Goal: Task Accomplishment & Management: Manage account settings

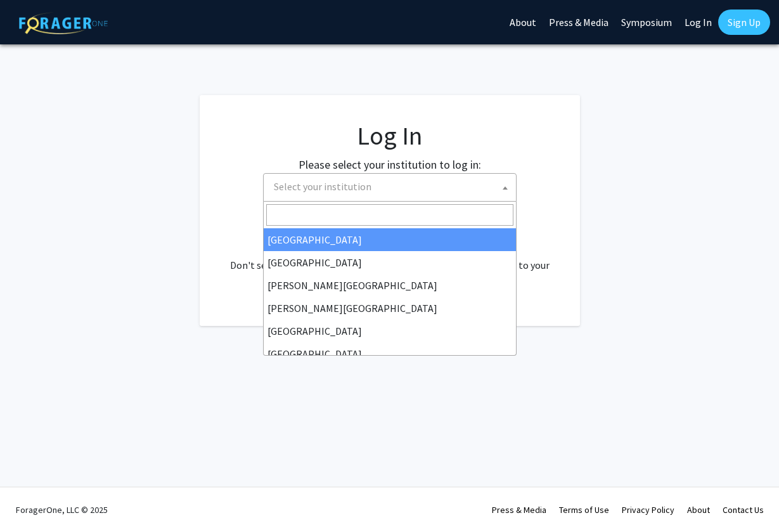
select select "34"
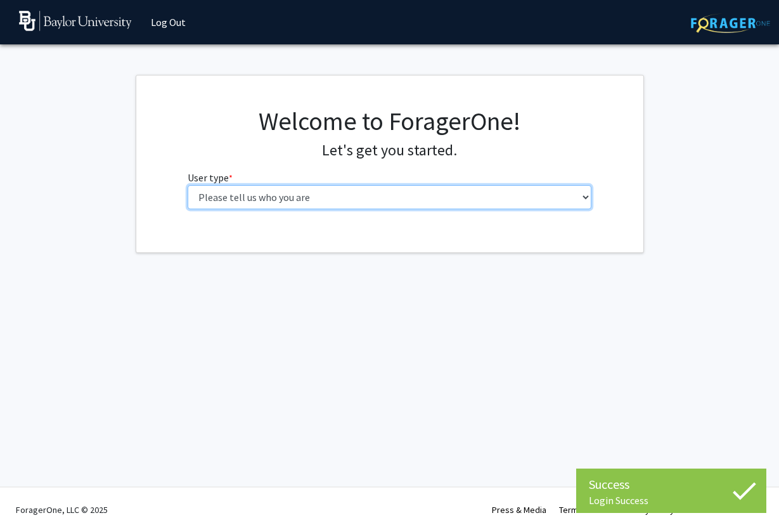
select select "1: undergrad"
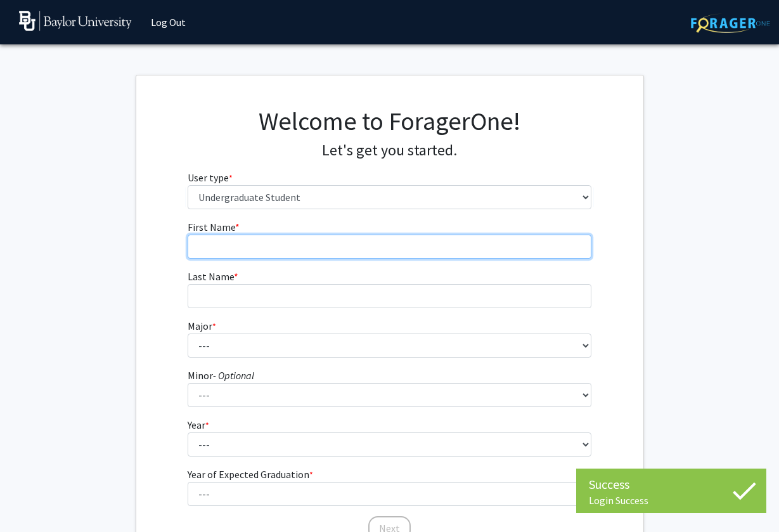
click at [338, 245] on input "First Name * required" at bounding box center [390, 247] width 404 height 24
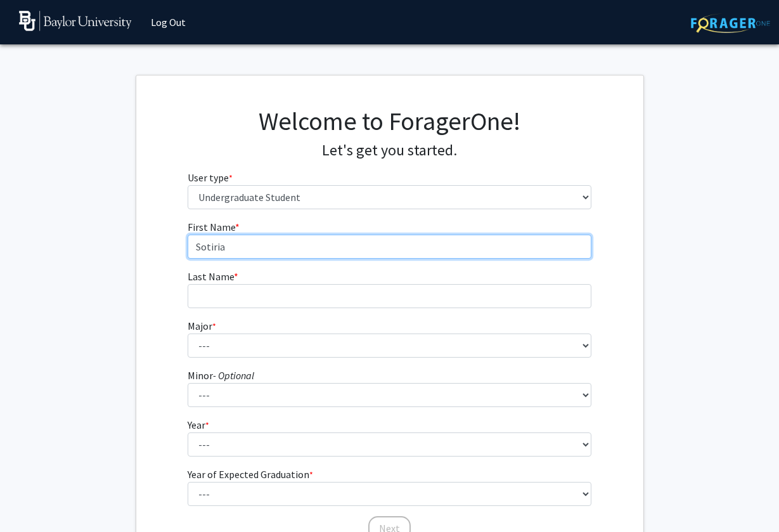
type input "Sotiria"
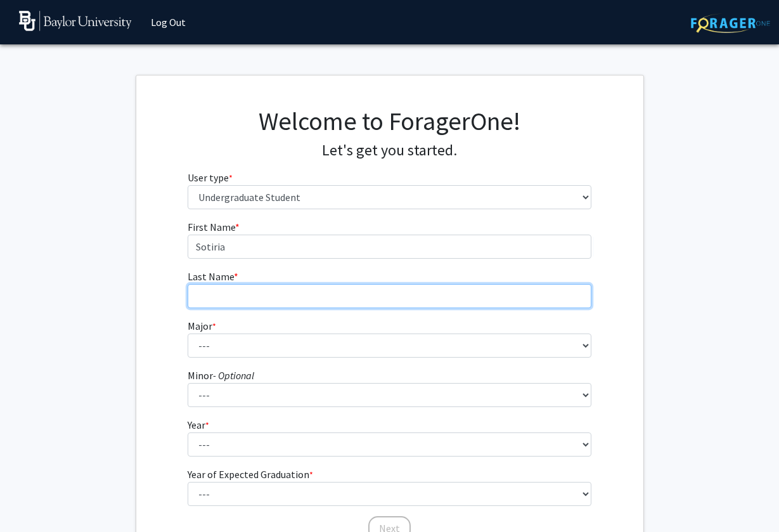
click at [296, 297] on input "Last Name * required" at bounding box center [390, 296] width 404 height 24
type input "Sexton"
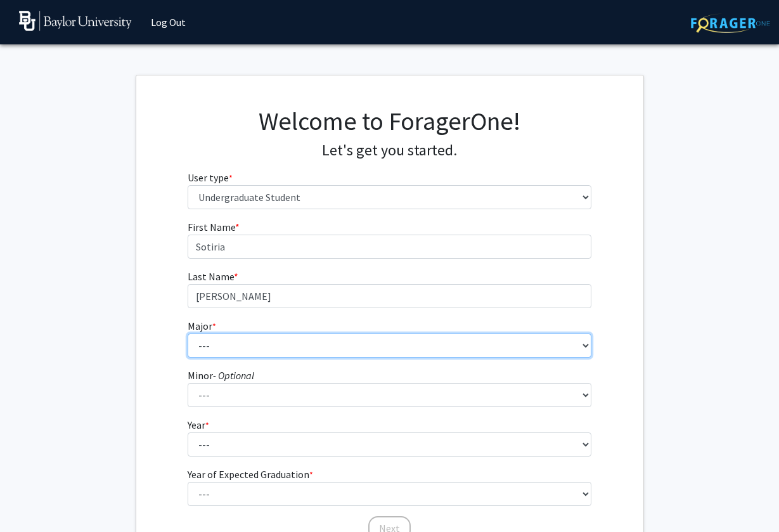
select select "81: 2746"
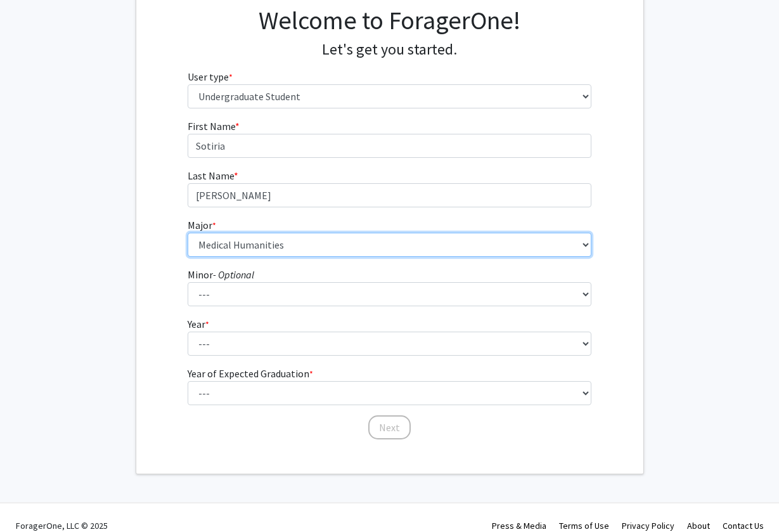
scroll to position [103, 0]
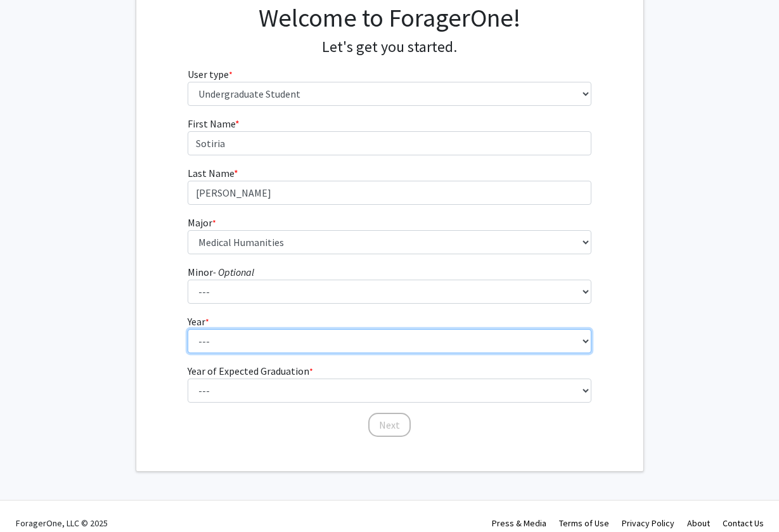
select select "1: first-year"
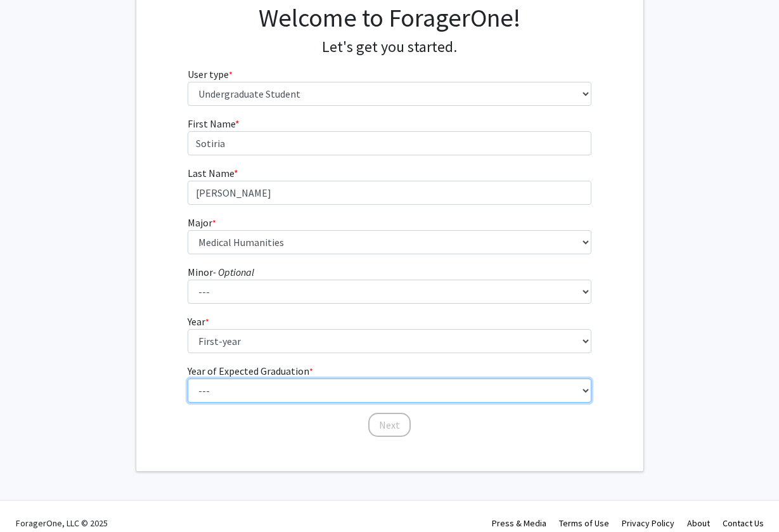
select select "5: 2029"
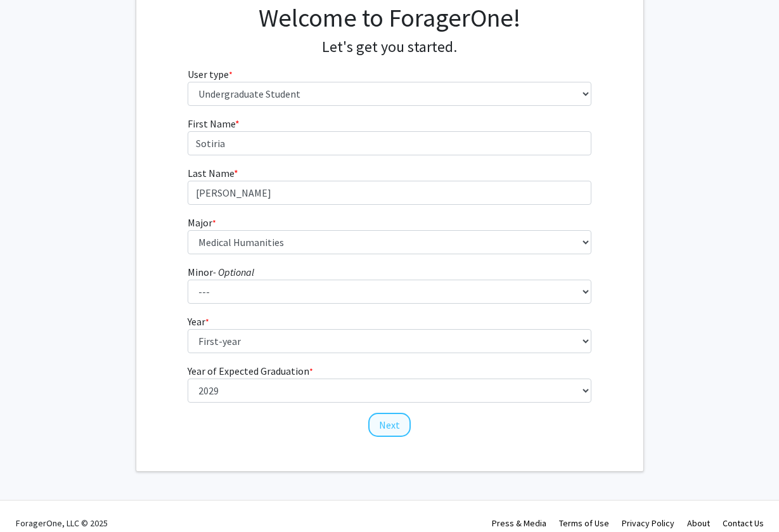
click at [384, 419] on button "Next" at bounding box center [389, 425] width 42 height 24
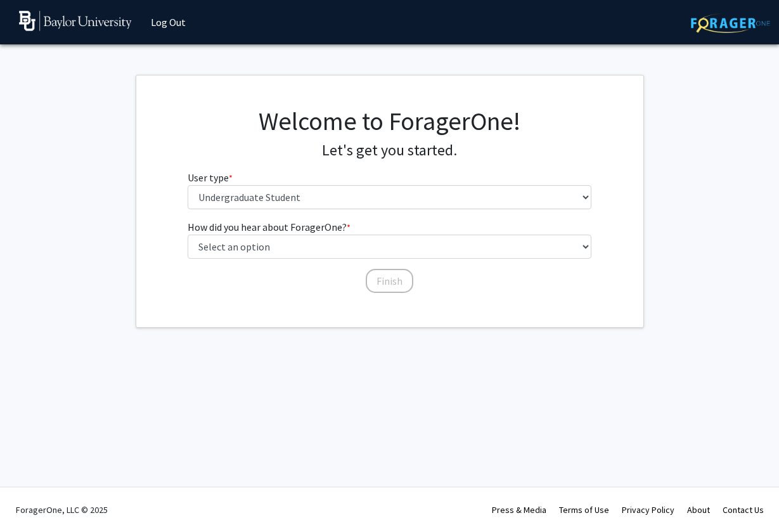
scroll to position [0, 0]
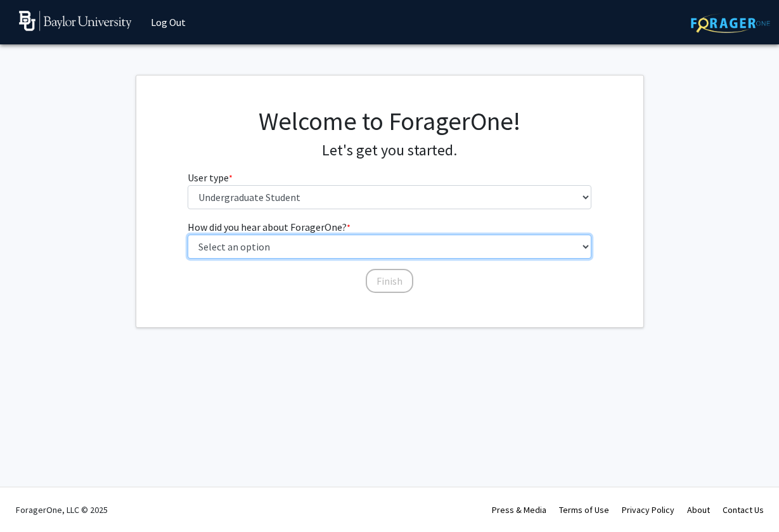
select select "1: peer_recommendation"
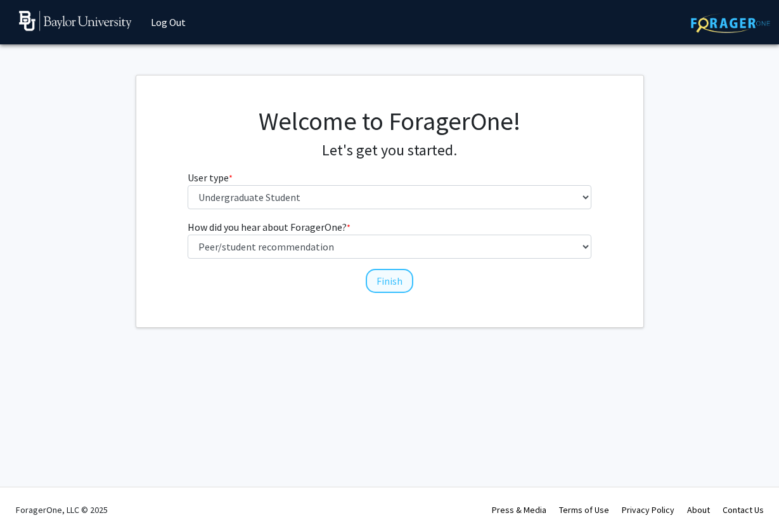
click at [375, 278] on button "Finish" at bounding box center [390, 281] width 48 height 24
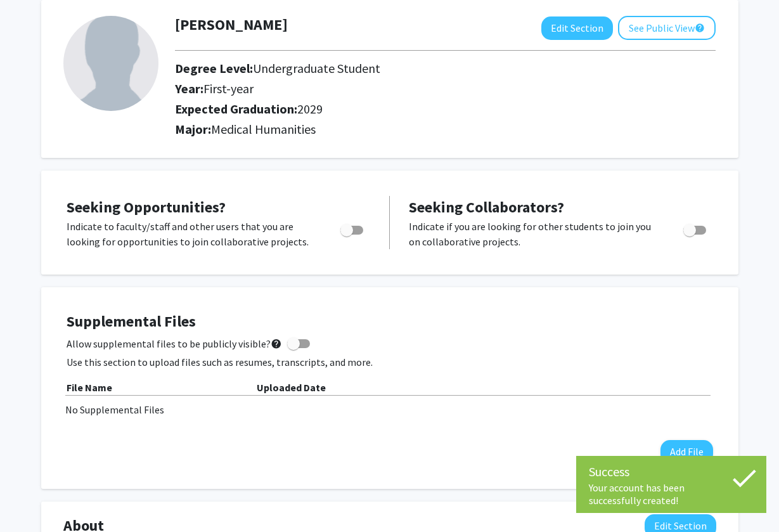
scroll to position [68, 0]
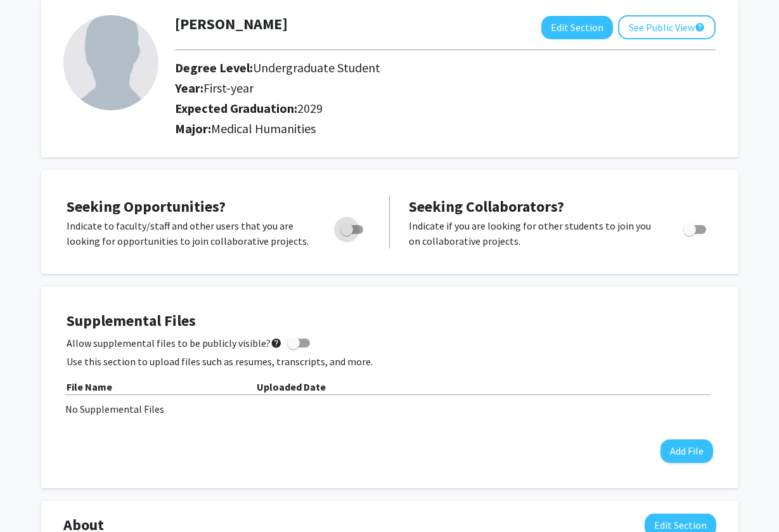
click at [351, 235] on span "Toggle" at bounding box center [347, 229] width 13 height 13
click at [347, 235] on input "Are you actively seeking opportunities?" at bounding box center [346, 234] width 1 height 1
checkbox input "true"
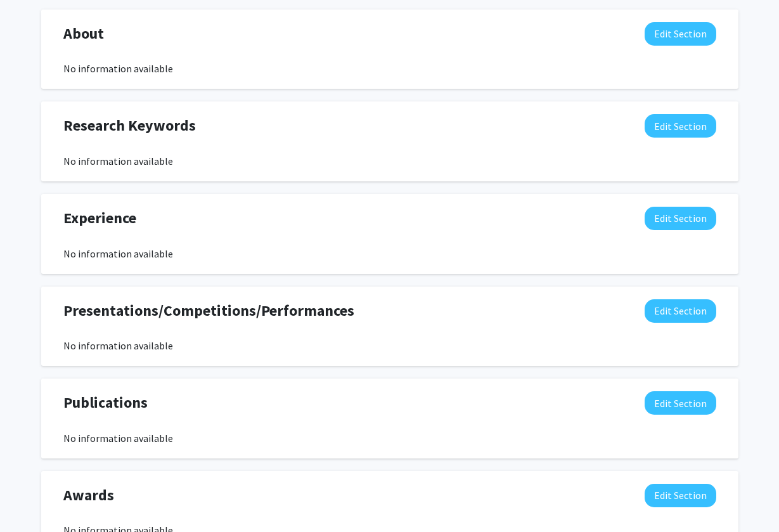
scroll to position [552, 0]
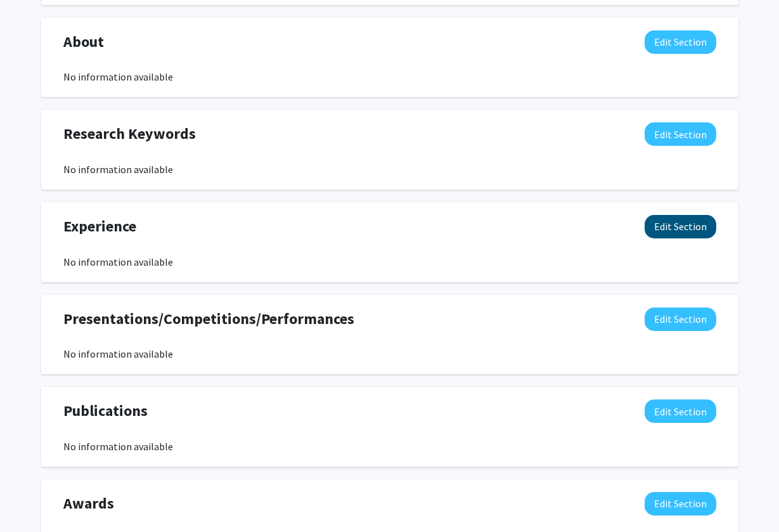
click at [692, 229] on button "Edit Section" at bounding box center [681, 226] width 72 height 23
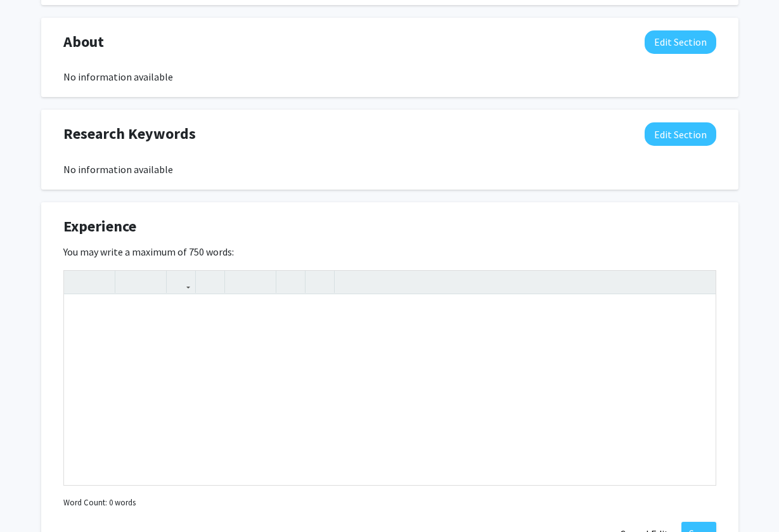
click at [480, 248] on div "You may write a maximum of 750 words: Insert link Remove link Word Count: 0 wor…" at bounding box center [389, 378] width 653 height 268
click at [655, 140] on button "Edit Section" at bounding box center [681, 133] width 72 height 23
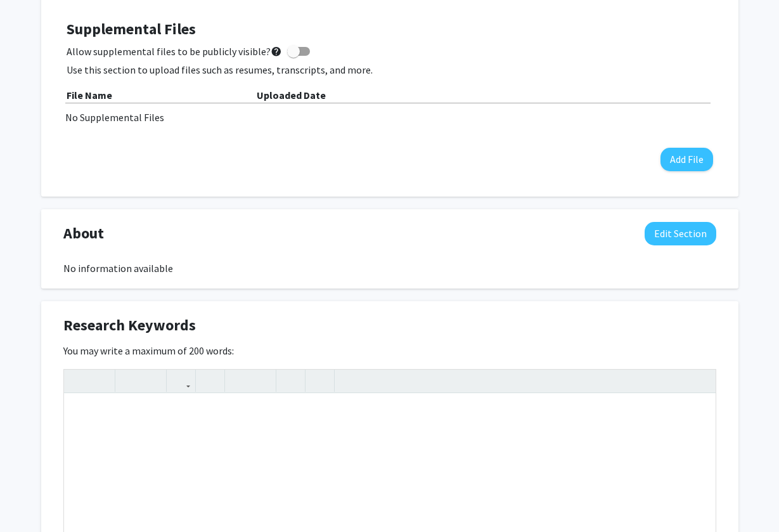
scroll to position [336, 0]
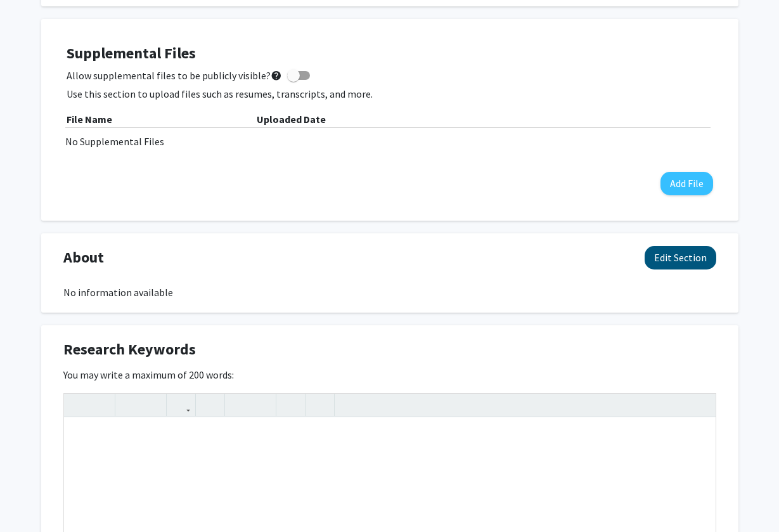
click at [683, 249] on button "Edit Section" at bounding box center [681, 257] width 72 height 23
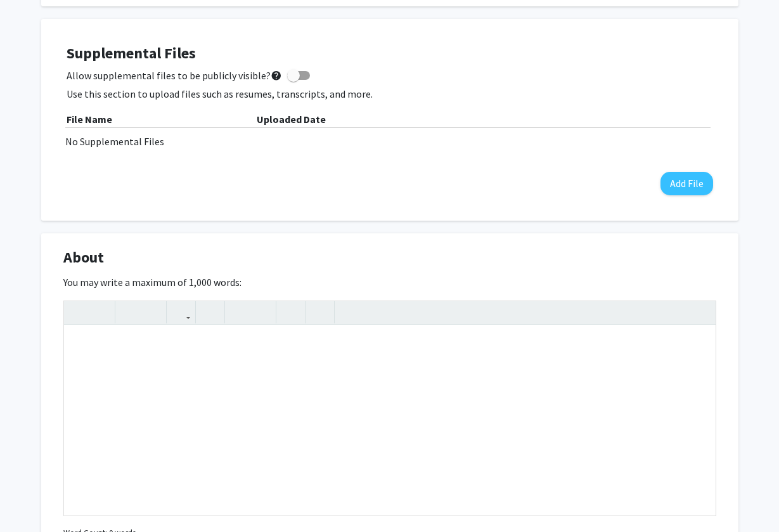
click at [535, 249] on div "About Edit Section" at bounding box center [390, 260] width 672 height 29
click at [587, 147] on div "No Supplemental Files" at bounding box center [389, 141] width 649 height 15
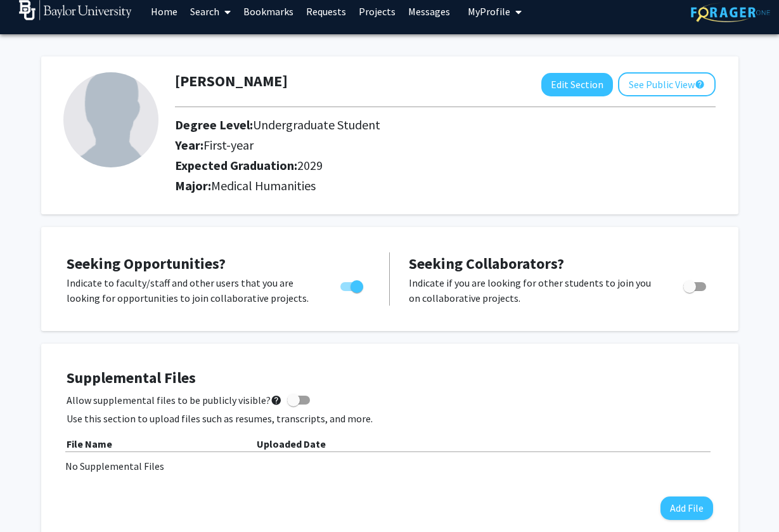
scroll to position [58, 0]
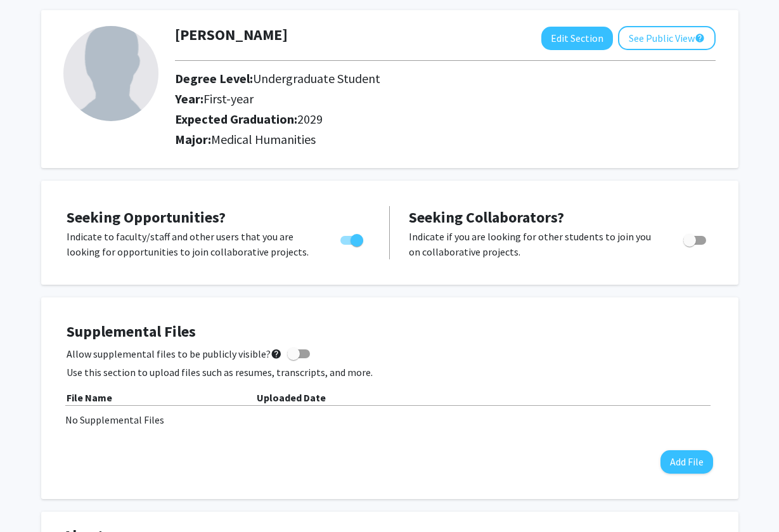
click at [295, 367] on p "Use this section to upload files such as resumes, transcripts, and more." at bounding box center [390, 372] width 647 height 15
click at [295, 358] on span at bounding box center [298, 353] width 23 height 9
click at [294, 358] on input "Allow supplemental files to be publicly visible? help" at bounding box center [293, 358] width 1 height 1
checkbox input "true"
click at [381, 355] on div "Allow supplemental files to be publicly visible? help" at bounding box center [390, 353] width 647 height 15
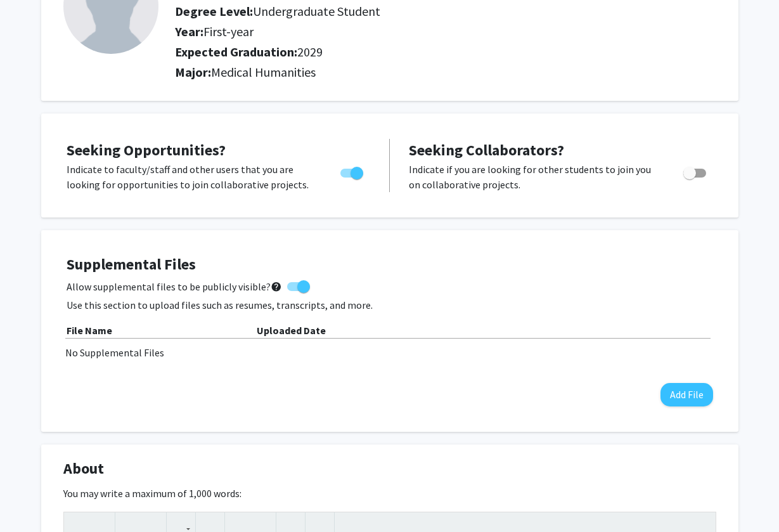
scroll to position [132, 0]
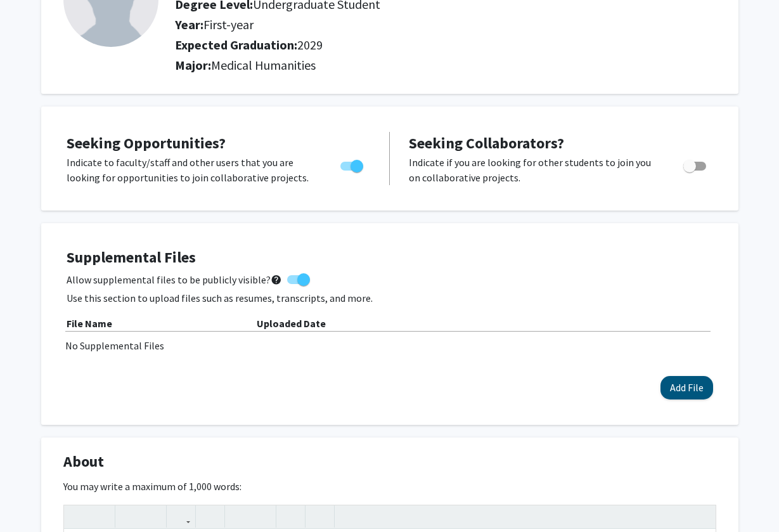
click at [669, 389] on button "Add File" at bounding box center [687, 387] width 53 height 23
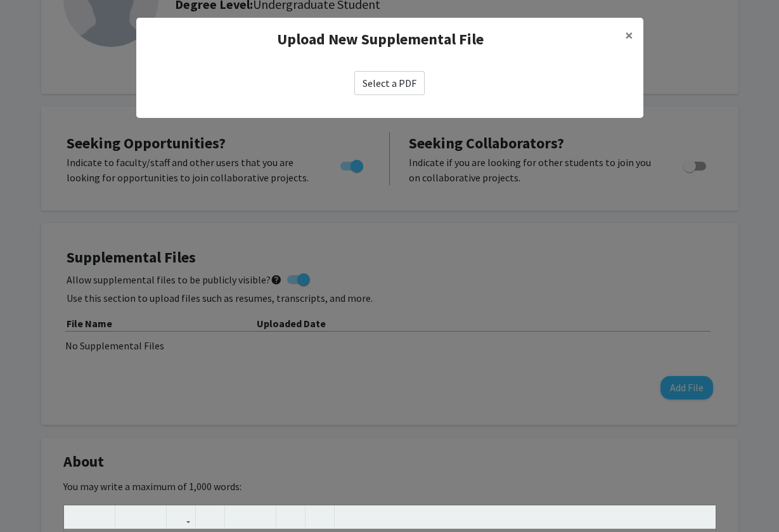
click at [394, 79] on label "Select a PDF" at bounding box center [390, 83] width 70 height 24
click at [0, 0] on input "Select a PDF" at bounding box center [0, 0] width 0 height 0
click at [625, 36] on span "×" at bounding box center [629, 35] width 8 height 20
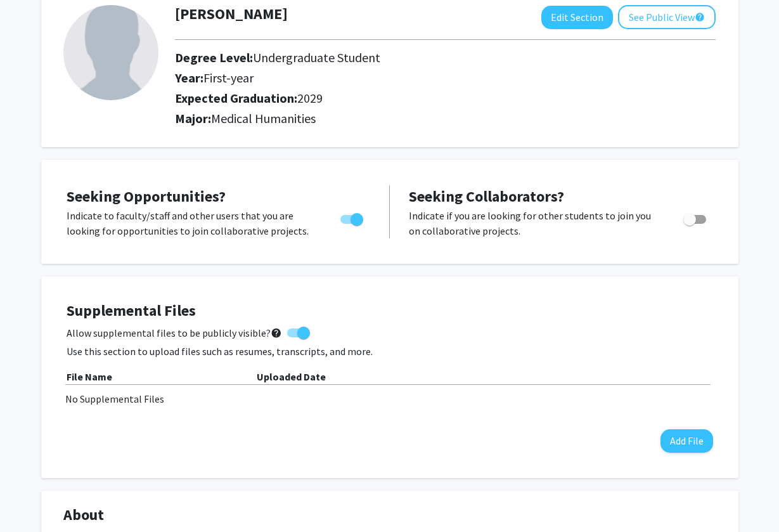
scroll to position [84, 0]
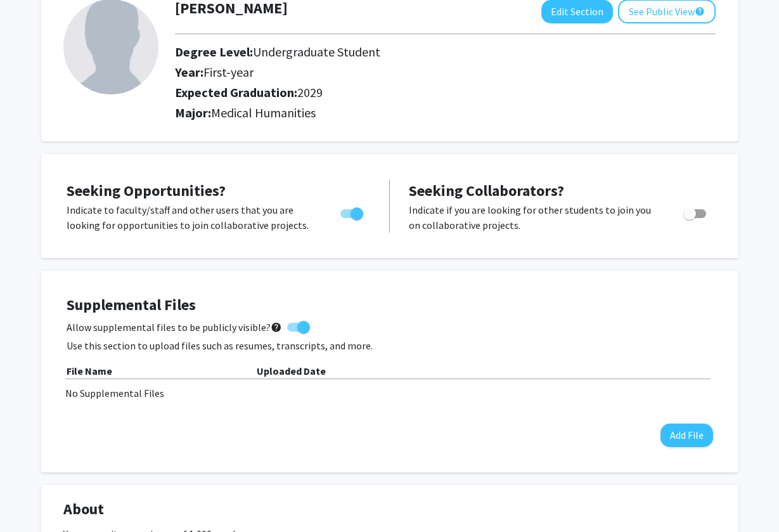
click at [693, 212] on span "Toggle" at bounding box center [690, 213] width 13 height 13
click at [690, 218] on input "Would you like to receive other student requests to work with you?" at bounding box center [689, 218] width 1 height 1
checkbox input "true"
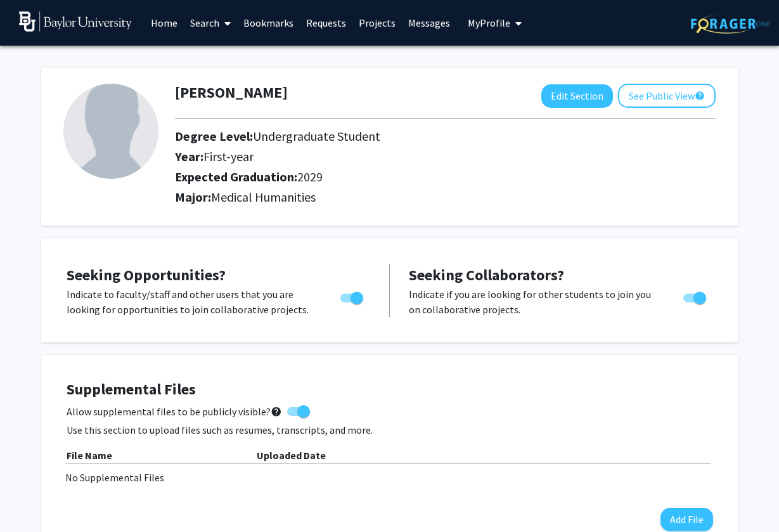
scroll to position [0, 0]
